Goal: Check status: Check status

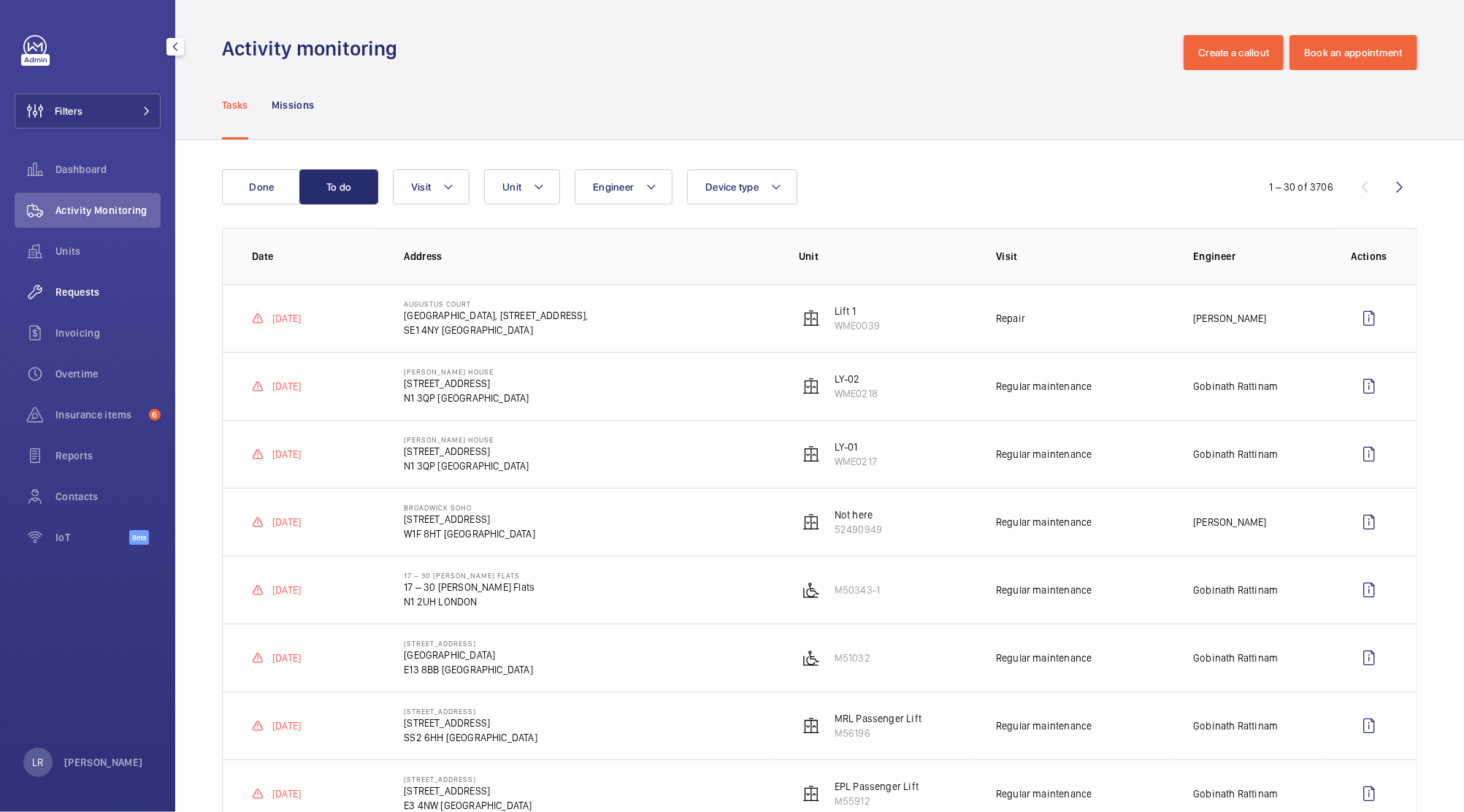
click at [110, 289] on span "Requests" at bounding box center [107, 291] width 105 height 14
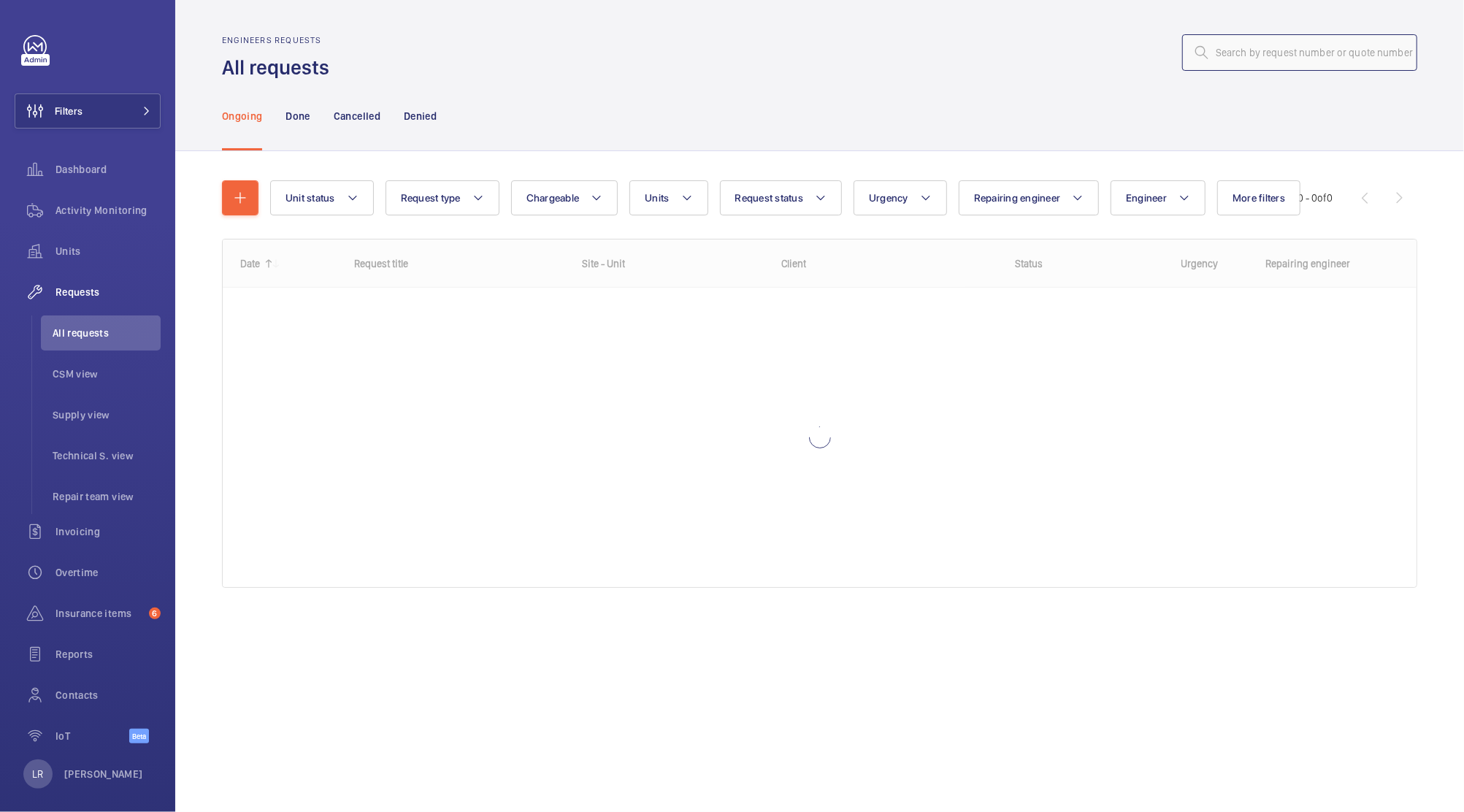
click at [1329, 65] on input "text" at bounding box center [1300, 53] width 235 height 37
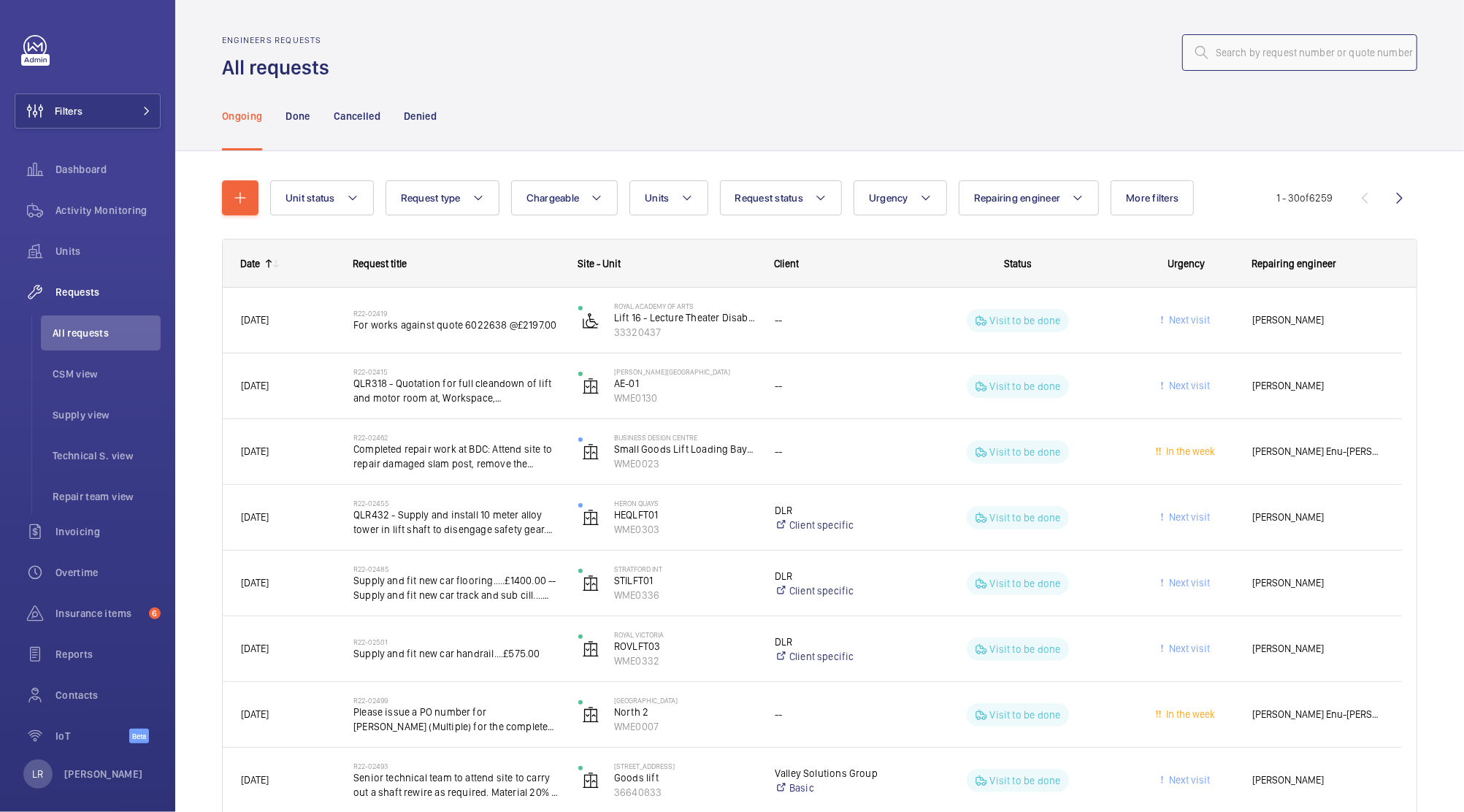
paste input "R25-12040"
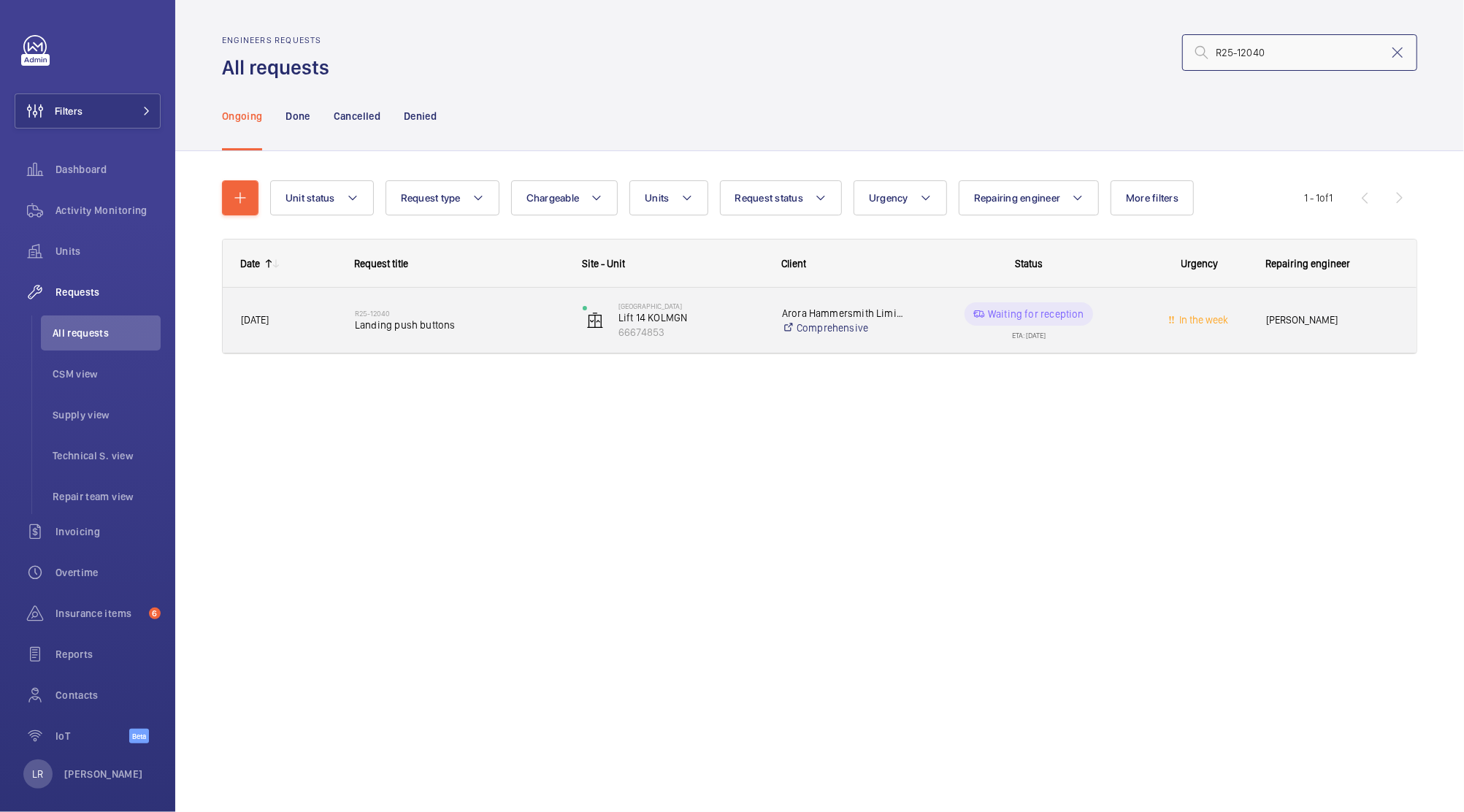
type input "R25-12040"
click at [459, 294] on div "R25-12040 Landing push buttons" at bounding box center [451, 320] width 227 height 65
